Goal: Navigation & Orientation: Go to known website

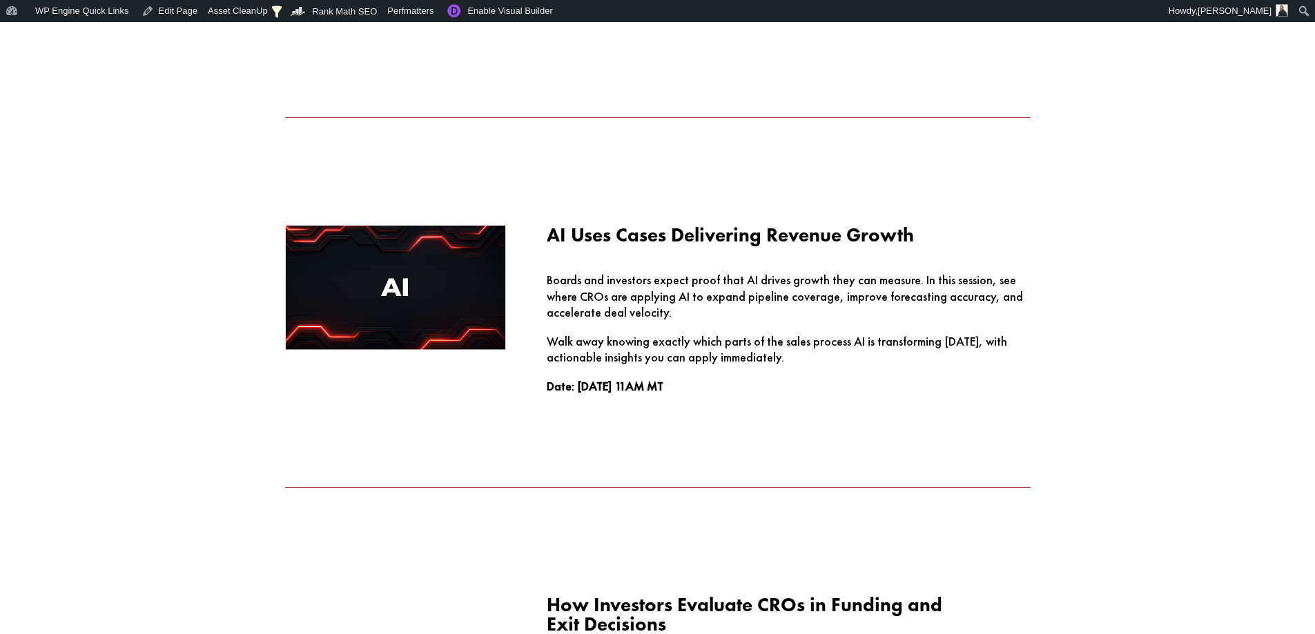
scroll to position [966, 0]
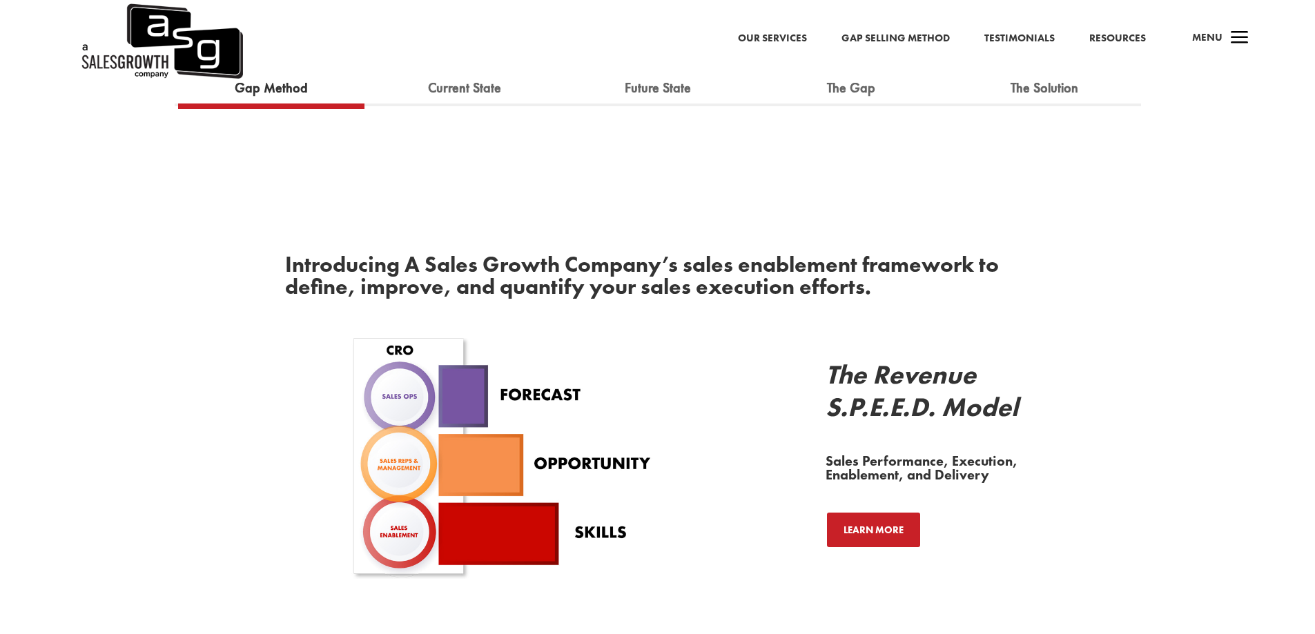
scroll to position [1104, 0]
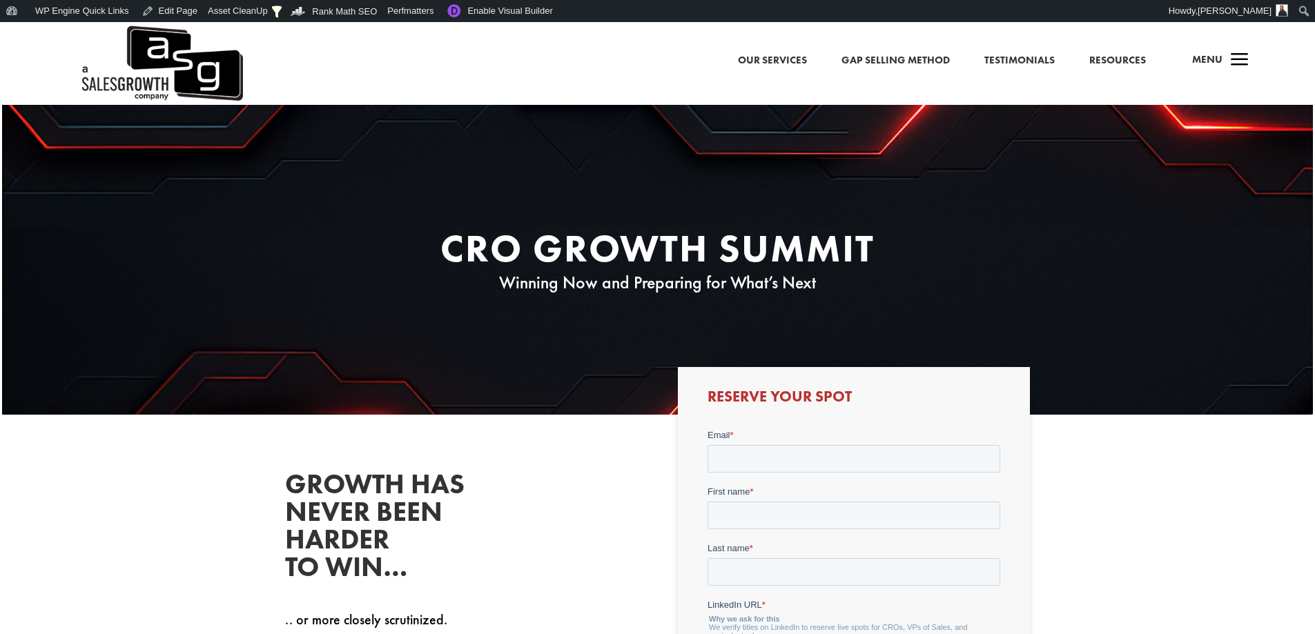
click at [171, 72] on img at bounding box center [161, 63] width 164 height 83
